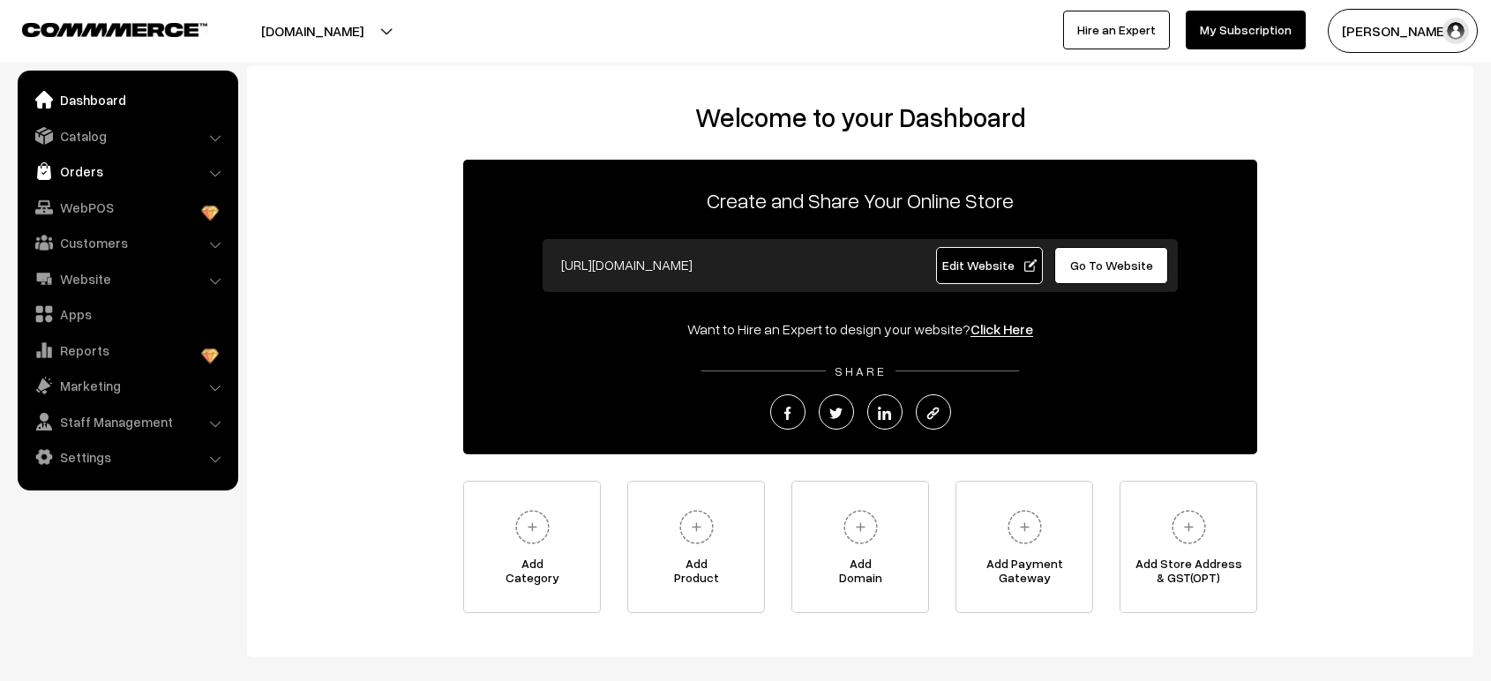
click at [86, 157] on link "Orders" at bounding box center [127, 171] width 210 height 32
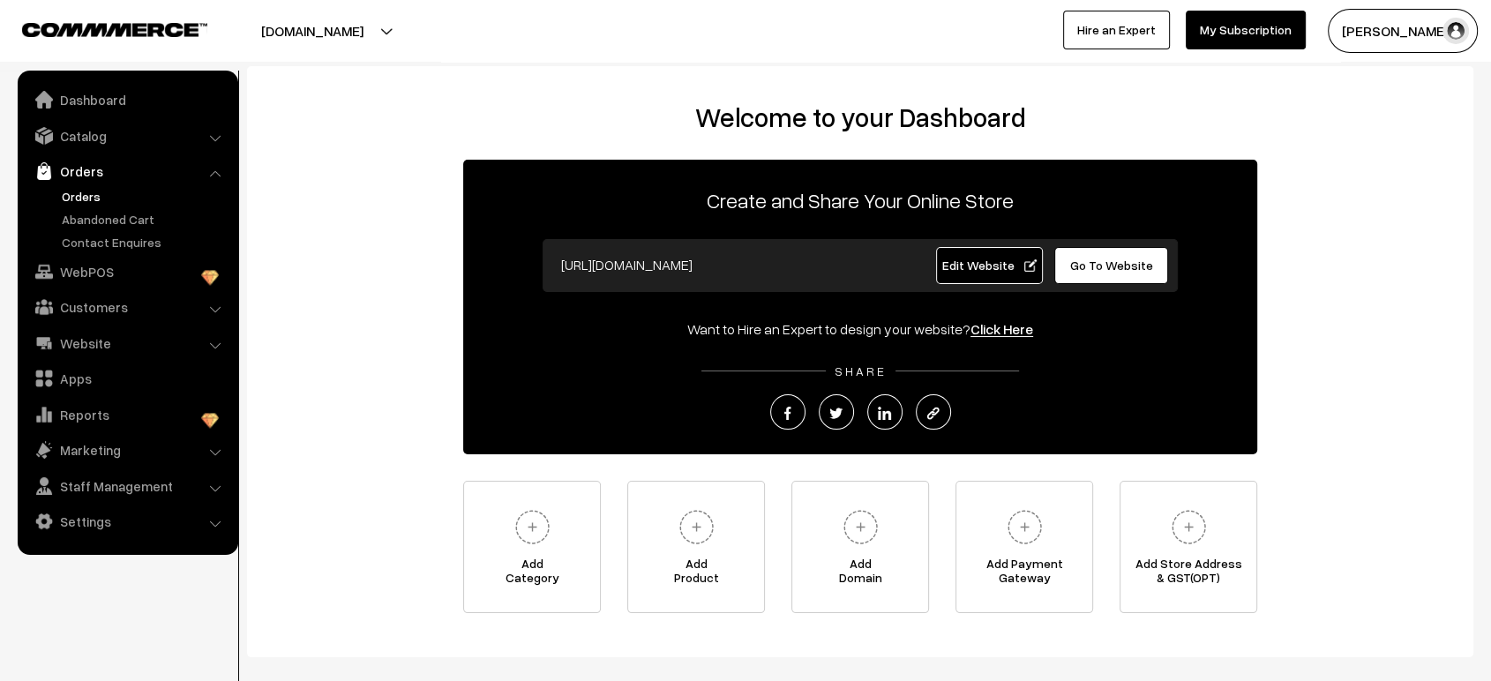
click at [83, 188] on link "Orders" at bounding box center [144, 196] width 175 height 19
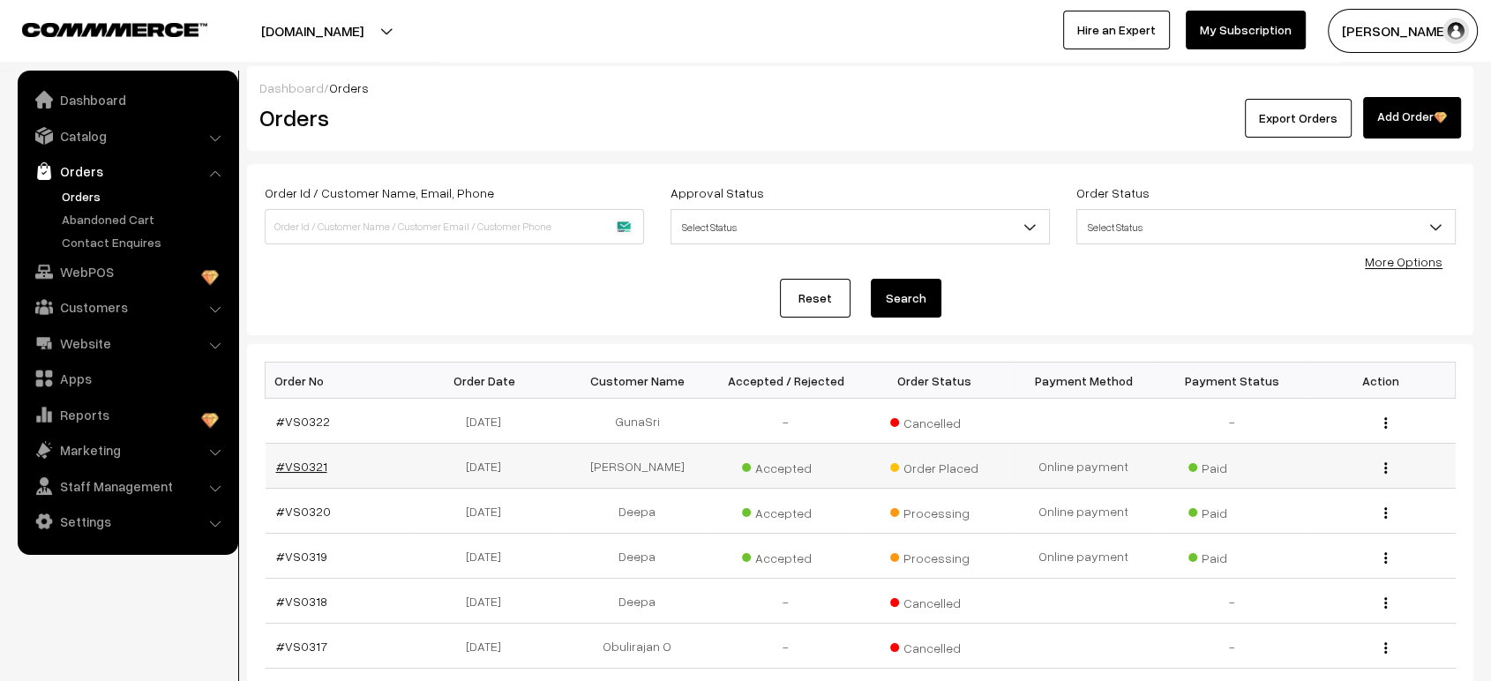
click at [310, 467] on link "#VS0321" at bounding box center [301, 466] width 51 height 15
click at [308, 560] on link "#VS0319" at bounding box center [301, 556] width 51 height 15
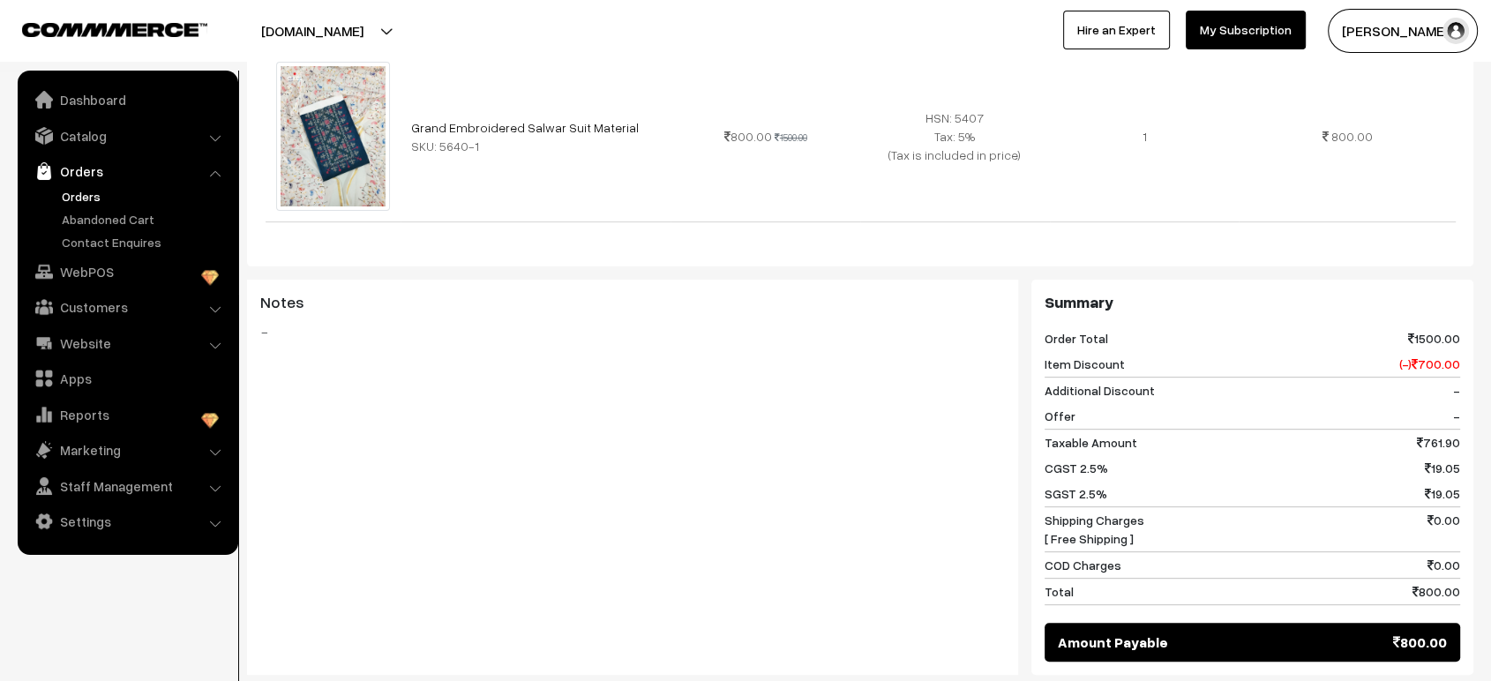
scroll to position [882, 0]
